Goal: Task Accomplishment & Management: Manage account settings

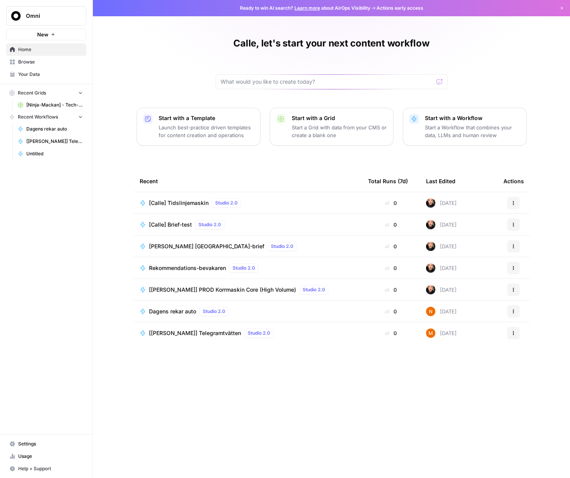
click at [37, 445] on span "Settings" at bounding box center [50, 443] width 65 height 7
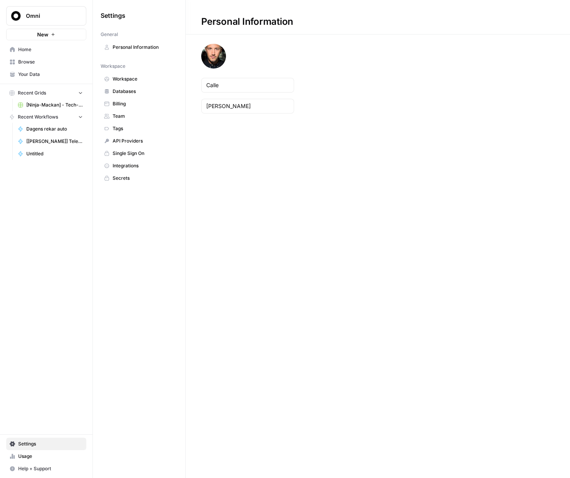
click at [121, 115] on span "Team" at bounding box center [144, 116] width 62 height 7
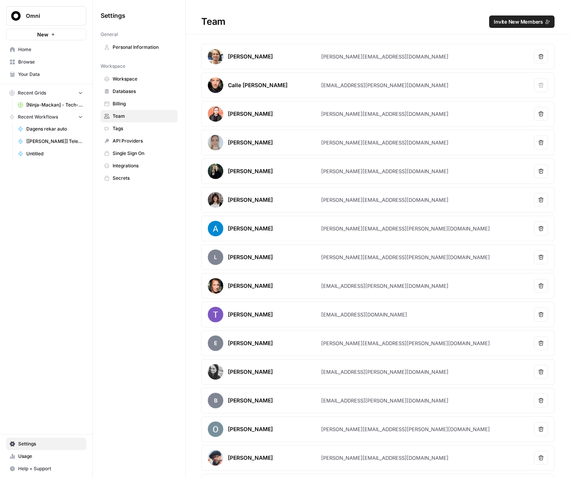
click at [123, 104] on span "Billing" at bounding box center [144, 103] width 62 height 7
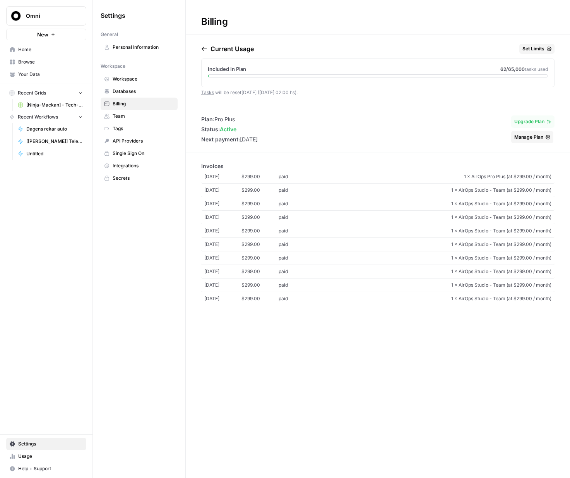
click at [540, 136] on span "Manage Plan" at bounding box center [529, 137] width 29 height 7
click at [60, 17] on span "Omni" at bounding box center [49, 16] width 47 height 8
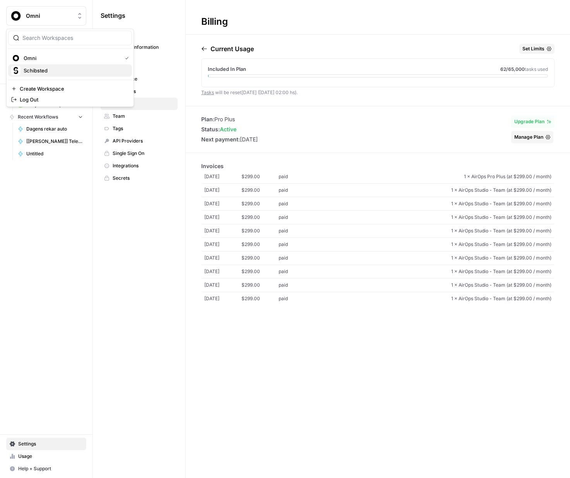
click at [40, 68] on span "Schibsted" at bounding box center [75, 71] width 102 height 8
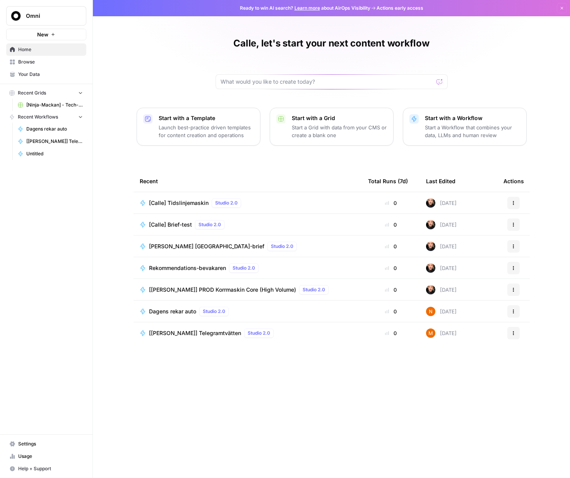
click at [34, 455] on span "Usage" at bounding box center [50, 456] width 65 height 7
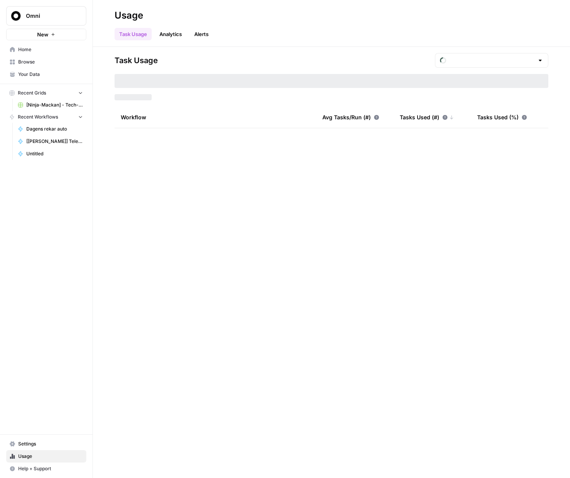
type input "September Included Tasks"
